Goal: Transaction & Acquisition: Purchase product/service

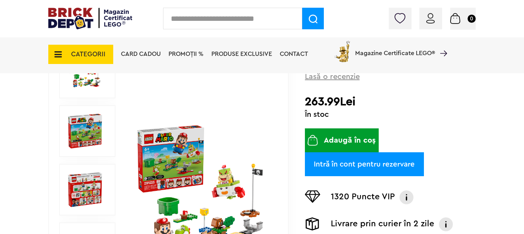
scroll to position [115, 0]
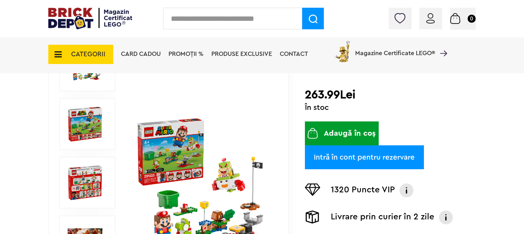
click at [366, 129] on button "Adaugă în coș" at bounding box center [342, 134] width 74 height 24
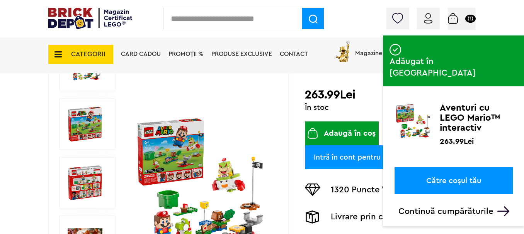
click at [492, 7] on div "Conectare Coș (1) Coș Nu ai nimic în coș Conectare Descoperă noutățile" at bounding box center [262, 18] width 524 height 37
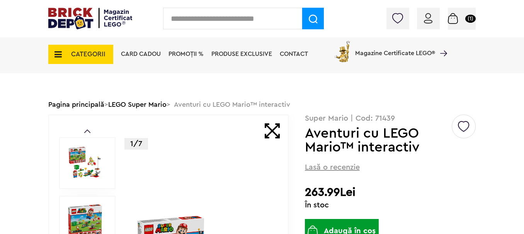
scroll to position [0, 0]
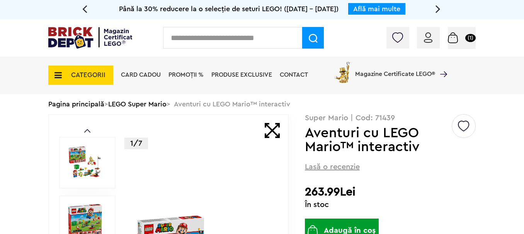
click at [269, 134] on span at bounding box center [272, 130] width 15 height 15
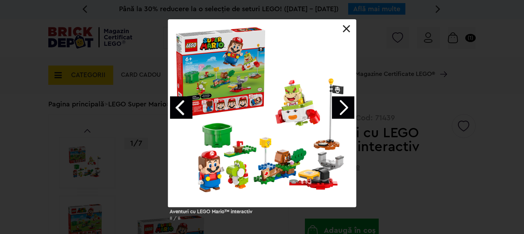
click at [343, 102] on link "Next image" at bounding box center [343, 108] width 22 height 22
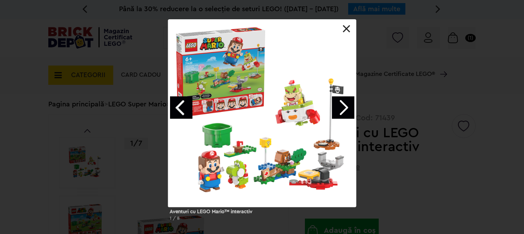
click at [343, 102] on link "Next image" at bounding box center [343, 108] width 22 height 22
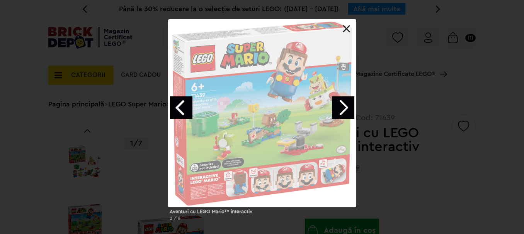
click at [343, 102] on link "Next image" at bounding box center [343, 108] width 22 height 22
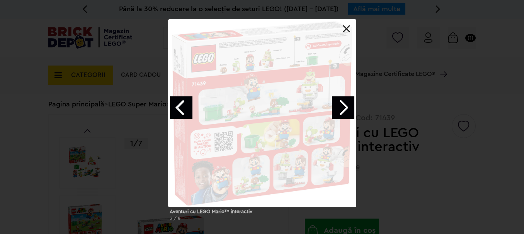
click at [343, 102] on link "Next image" at bounding box center [343, 108] width 22 height 22
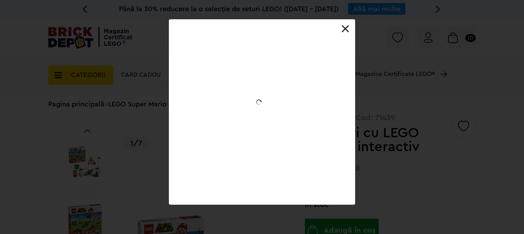
click at [343, 19] on div at bounding box center [262, 19] width 186 height 0
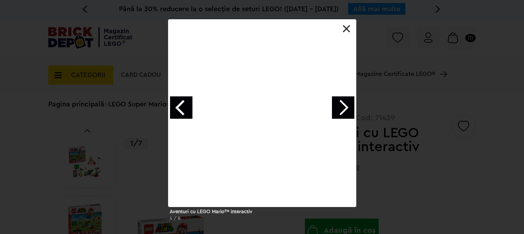
click at [343, 102] on link "Next image" at bounding box center [343, 108] width 22 height 22
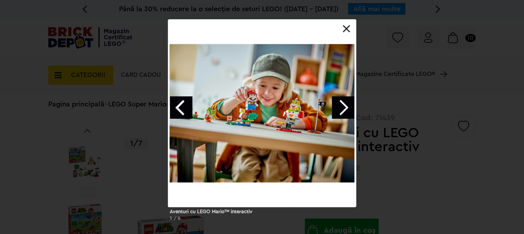
click at [343, 102] on link "Next image" at bounding box center [343, 108] width 22 height 22
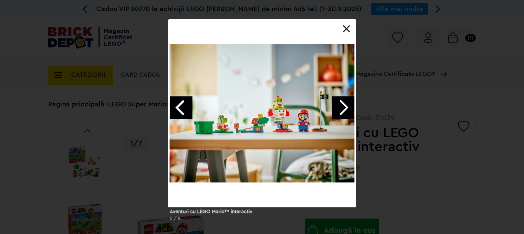
click at [343, 102] on link "Next image" at bounding box center [343, 108] width 22 height 22
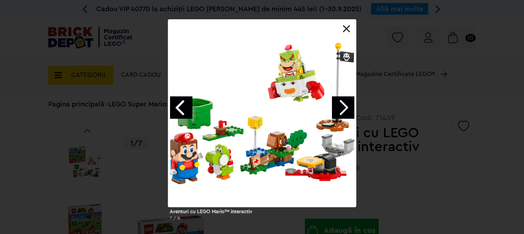
click at [343, 102] on link "Next image" at bounding box center [343, 108] width 22 height 22
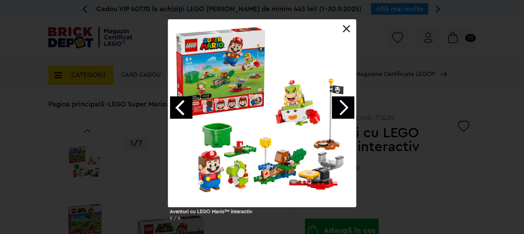
click at [344, 25] on link at bounding box center [347, 29] width 8 height 8
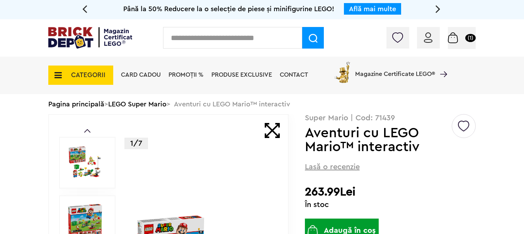
click at [443, 132] on h1 "Aventuri cu LEGO Mario™ interactiv" at bounding box center [378, 140] width 146 height 28
click at [267, 128] on span at bounding box center [272, 130] width 15 height 15
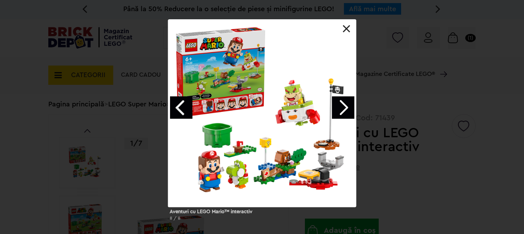
click at [344, 24] on div at bounding box center [262, 113] width 188 height 188
click at [345, 26] on link at bounding box center [347, 29] width 8 height 8
